Goal: Book appointment/travel/reservation

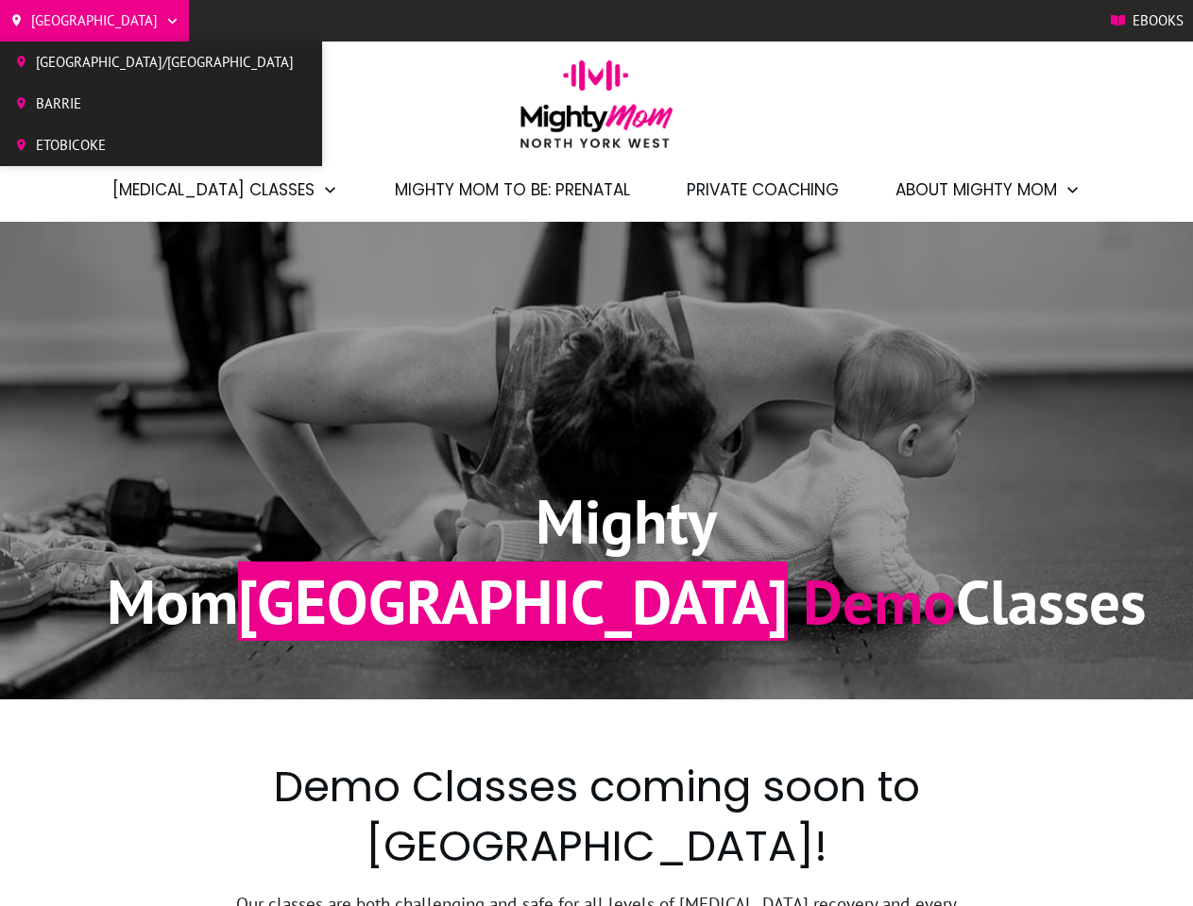
click at [596, 453] on div "Mighty Mom North York West Demo Classes" at bounding box center [597, 460] width 1020 height 401
